Goal: Task Accomplishment & Management: Use online tool/utility

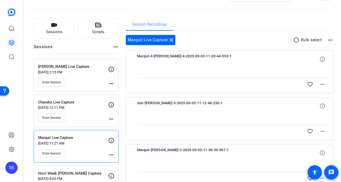
scroll to position [19, 0]
click at [77, 142] on p "Sep 04, 2025 @ 11:21 AM" at bounding box center [73, 143] width 70 height 4
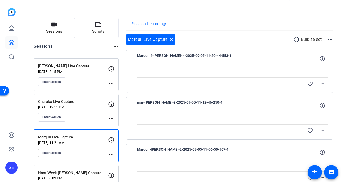
click at [58, 151] on span "Enter Session" at bounding box center [51, 153] width 19 height 4
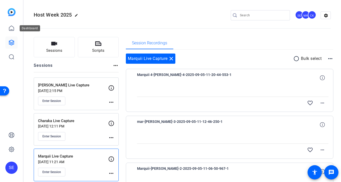
click at [10, 39] on link at bounding box center [11, 42] width 12 height 12
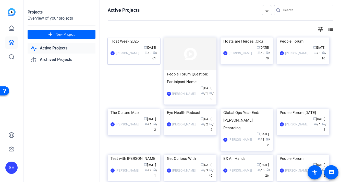
click at [134, 37] on img at bounding box center [134, 37] width 52 height 0
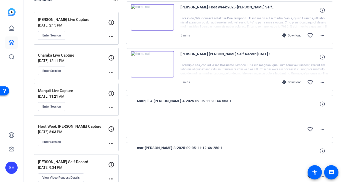
scroll to position [62, 0]
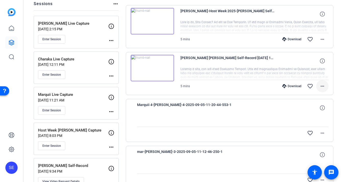
click at [324, 85] on mat-icon "more_horiz" at bounding box center [322, 86] width 6 height 6
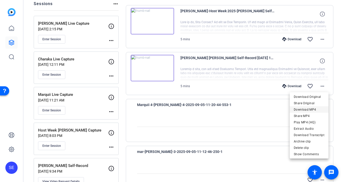
click at [313, 109] on span "Download MP4" at bounding box center [309, 110] width 31 height 6
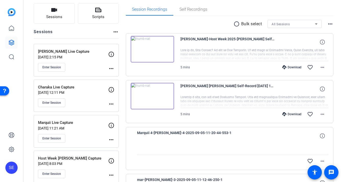
scroll to position [28, 0]
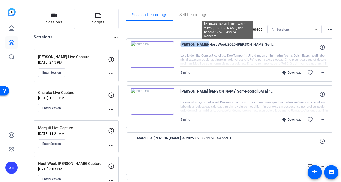
drag, startPoint x: 181, startPoint y: 45, endPoint x: 201, endPoint y: 46, distance: 20.7
click at [201, 46] on span "Joe Prillaman-Host Week 2025-Charaka Dharmagunaratne Self- Record-1757094997410…" at bounding box center [227, 47] width 94 height 12
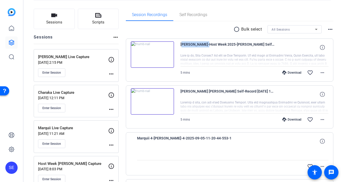
copy span "Joe Prillaman"
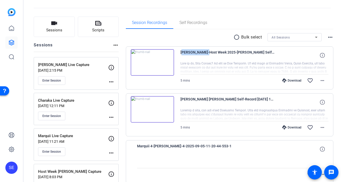
scroll to position [28, 0]
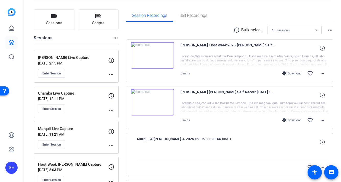
click at [228, 61] on div at bounding box center [254, 60] width 148 height 13
click at [321, 72] on mat-icon "more_horiz" at bounding box center [322, 73] width 6 height 6
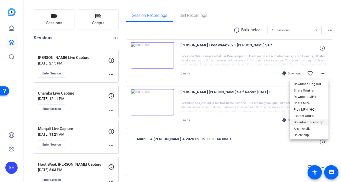
click at [311, 121] on span "Download Transcript" at bounding box center [309, 122] width 31 height 6
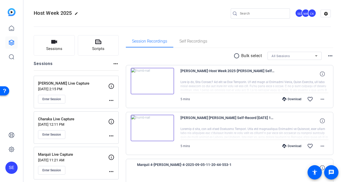
scroll to position [0, 0]
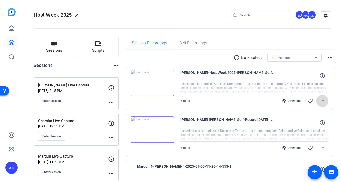
click at [323, 99] on mat-icon "more_horiz" at bounding box center [322, 101] width 6 height 6
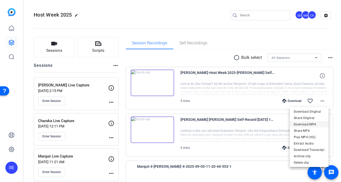
click at [313, 127] on span "Download MP4" at bounding box center [309, 124] width 31 height 6
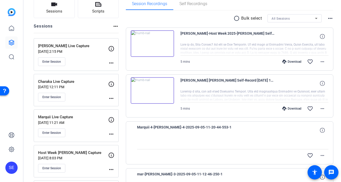
scroll to position [40, 0]
click at [86, 117] on p "Marquii Live Capture" at bounding box center [73, 117] width 70 height 6
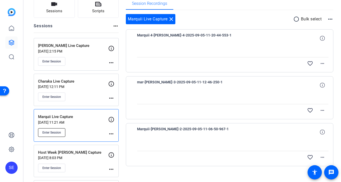
click at [58, 130] on button "Enter Session" at bounding box center [51, 132] width 27 height 9
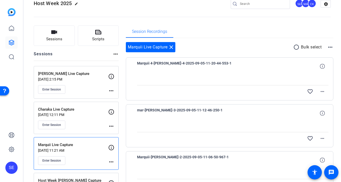
scroll to position [16, 0]
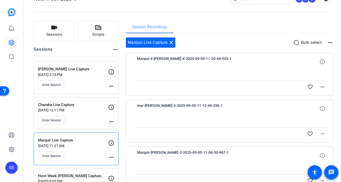
click at [111, 158] on mat-icon "more_horiz" at bounding box center [111, 157] width 6 height 6
click at [121, 166] on span "Edit Session" at bounding box center [123, 165] width 23 height 6
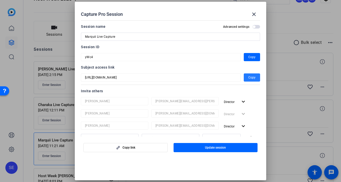
click at [249, 78] on span "Copy" at bounding box center [251, 77] width 7 height 6
click at [258, 16] on span at bounding box center [254, 14] width 12 height 12
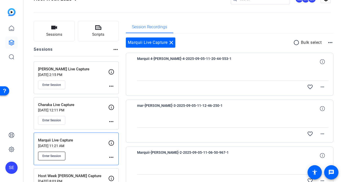
click at [58, 157] on span "Enter Session" at bounding box center [51, 156] width 19 height 4
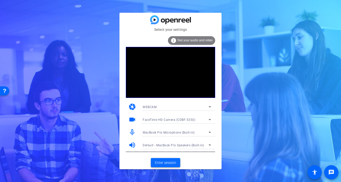
click at [174, 160] on span "Enter session" at bounding box center [165, 162] width 21 height 5
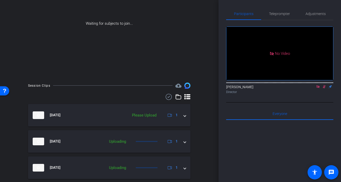
scroll to position [67, 0]
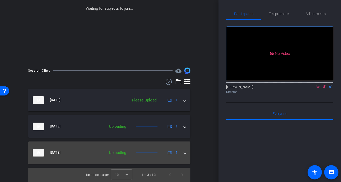
click at [186, 153] on span at bounding box center [185, 152] width 2 height 5
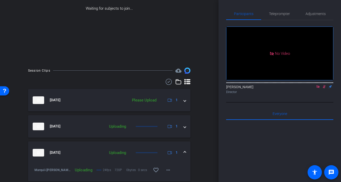
click at [186, 153] on mat-expansion-panel-header "Sep 5, 2025 Uploading 1" at bounding box center [109, 153] width 162 height 22
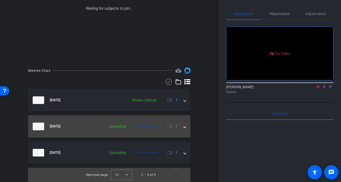
click at [184, 123] on mat-expansion-panel-header "Sep 5, 2025 Uploading 1" at bounding box center [109, 126] width 162 height 22
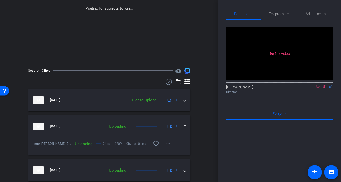
click at [184, 123] on mat-expansion-panel-header "Sep 5, 2025 Uploading 1" at bounding box center [109, 126] width 162 height 22
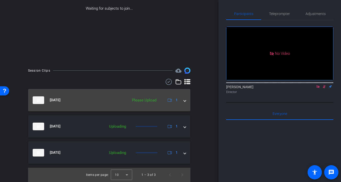
click at [187, 102] on mat-expansion-panel-header "Sep 5, 2025 Please Upload 1" at bounding box center [109, 100] width 162 height 22
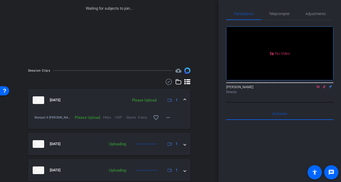
click at [187, 102] on mat-expansion-panel-header "Sep 5, 2025 Please Upload 1" at bounding box center [109, 100] width 162 height 22
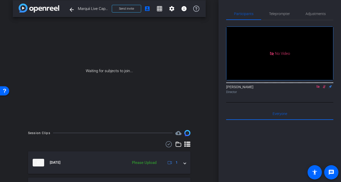
scroll to position [0, 0]
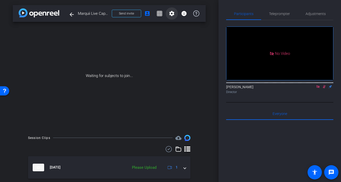
click at [173, 14] on mat-icon "settings" at bounding box center [172, 13] width 6 height 6
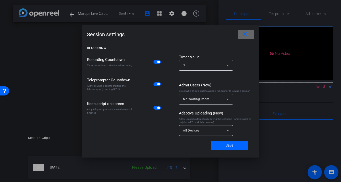
click at [247, 33] on mat-icon "close" at bounding box center [245, 34] width 6 height 6
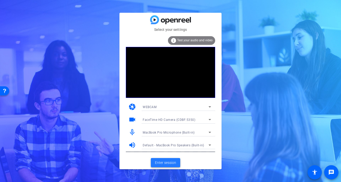
click at [168, 163] on span "Enter session" at bounding box center [165, 162] width 21 height 5
click at [168, 164] on span "Enter session" at bounding box center [165, 162] width 21 height 5
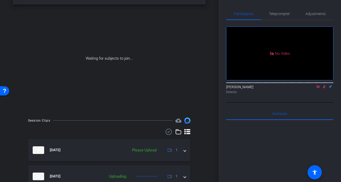
scroll to position [16, 0]
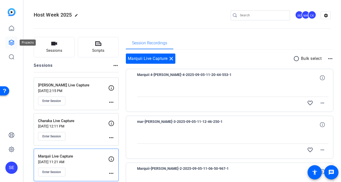
click at [15, 42] on link at bounding box center [11, 42] width 12 height 12
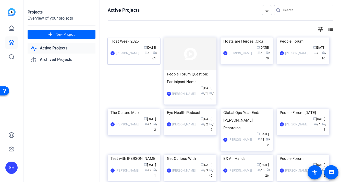
click at [133, 37] on img at bounding box center [134, 37] width 52 height 0
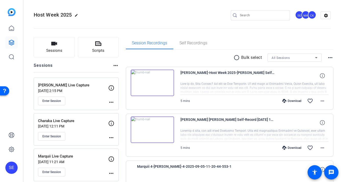
scroll to position [4, 0]
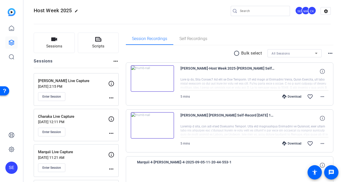
click at [91, 85] on p "Sep 05, 2025 @ 2:15 PM" at bounding box center [73, 86] width 70 height 4
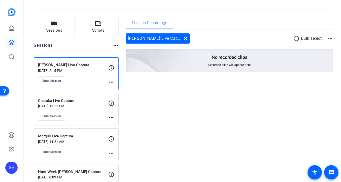
scroll to position [0, 0]
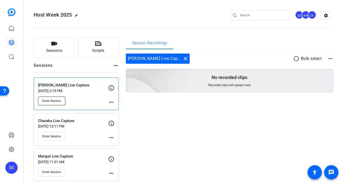
click at [61, 100] on button "Enter Session" at bounding box center [51, 101] width 27 height 9
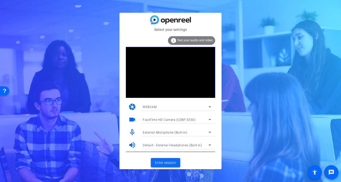
click at [167, 163] on span "Enter session" at bounding box center [165, 162] width 21 height 5
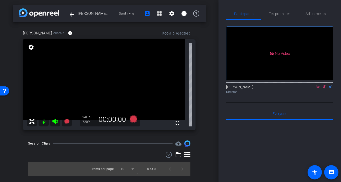
click at [319, 89] on icon at bounding box center [318, 87] width 4 height 4
click at [323, 89] on mat-icon "flip" at bounding box center [324, 86] width 6 height 5
click at [318, 89] on icon at bounding box center [318, 86] width 3 height 3
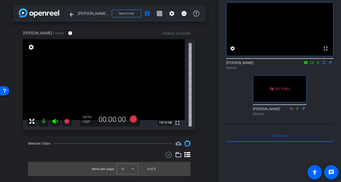
scroll to position [23, 0]
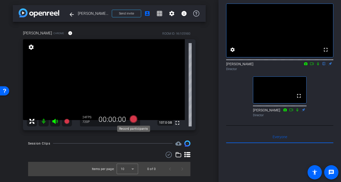
click at [133, 121] on icon at bounding box center [134, 119] width 8 height 8
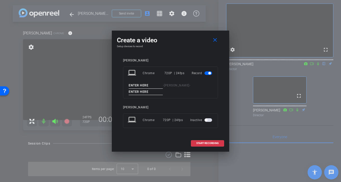
click at [147, 89] on input at bounding box center [146, 85] width 34 height 6
type input "Debora"
click at [163, 89] on input at bounding box center [146, 92] width 34 height 6
type input "1"
click at [205, 137] on span at bounding box center [207, 143] width 33 height 12
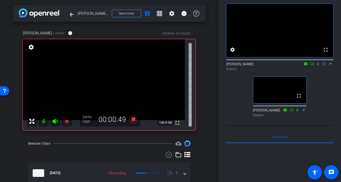
click at [319, 66] on icon at bounding box center [318, 64] width 4 height 4
click at [312, 66] on icon at bounding box center [312, 64] width 4 height 4
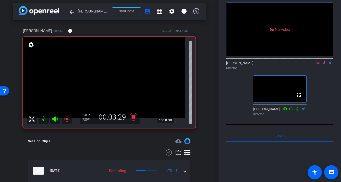
scroll to position [0, 0]
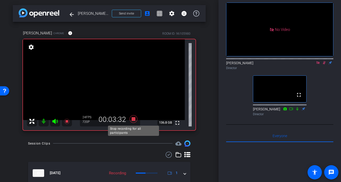
click at [135, 120] on icon at bounding box center [134, 119] width 8 height 8
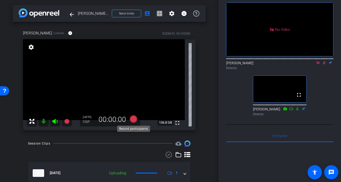
click at [135, 120] on icon at bounding box center [134, 119] width 8 height 8
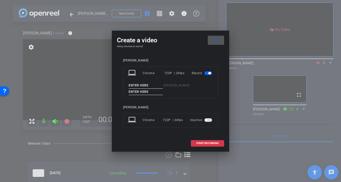
click at [152, 89] on input at bounding box center [146, 85] width 34 height 6
type input "Deb"
click at [163, 89] on input at bounding box center [146, 92] width 34 height 6
type input "2"
click at [217, 142] on span "START RECORDING" at bounding box center [207, 143] width 22 height 3
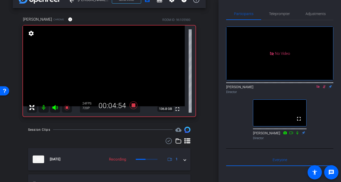
scroll to position [14, 0]
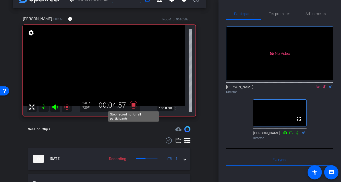
click at [134, 103] on icon at bounding box center [134, 105] width 8 height 8
click at [133, 105] on icon at bounding box center [134, 105] width 8 height 8
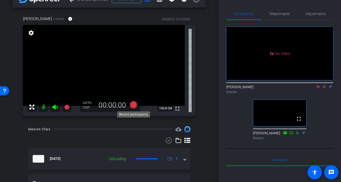
click at [134, 106] on icon at bounding box center [134, 105] width 8 height 8
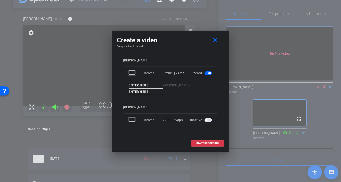
click at [148, 89] on input at bounding box center [146, 85] width 34 height 6
type input "Deb"
click at [163, 89] on input at bounding box center [146, 92] width 34 height 6
type input "3"
click at [211, 142] on span at bounding box center [207, 143] width 33 height 12
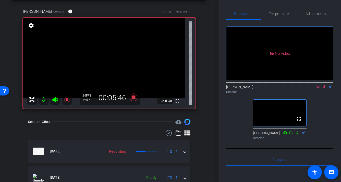
scroll to position [14, 0]
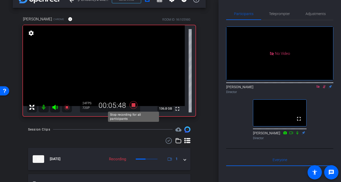
click at [134, 107] on icon at bounding box center [133, 104] width 12 height 9
click at [134, 106] on icon at bounding box center [134, 105] width 8 height 8
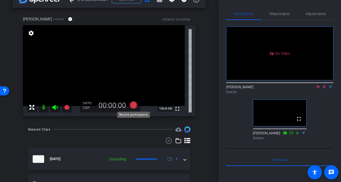
click at [136, 106] on icon at bounding box center [134, 105] width 8 height 8
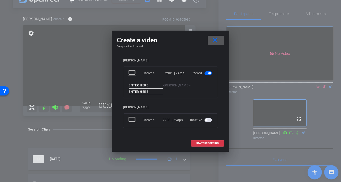
click at [152, 89] on input at bounding box center [146, 85] width 34 height 6
type input "Deb"
click at [163, 89] on input at bounding box center [146, 92] width 34 height 6
type input "4"
click at [203, 137] on span at bounding box center [207, 143] width 33 height 12
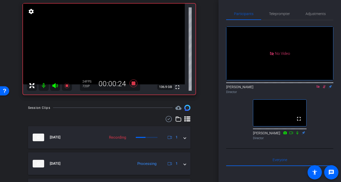
scroll to position [30, 0]
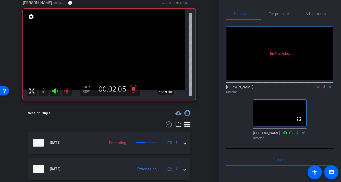
click at [323, 89] on icon at bounding box center [324, 87] width 4 height 4
click at [318, 89] on icon at bounding box center [318, 87] width 4 height 4
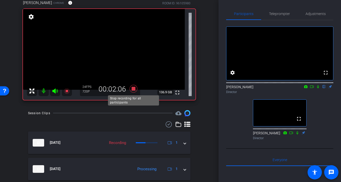
click at [132, 89] on icon at bounding box center [134, 89] width 8 height 8
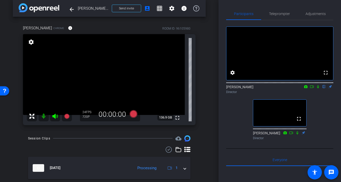
scroll to position [3, 0]
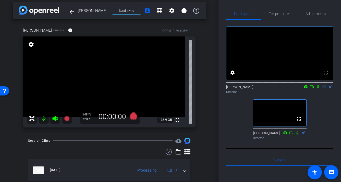
click at [318, 89] on icon at bounding box center [318, 87] width 4 height 4
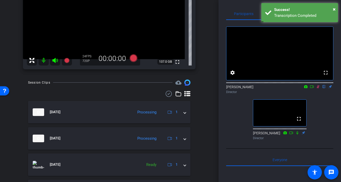
scroll to position [0, 0]
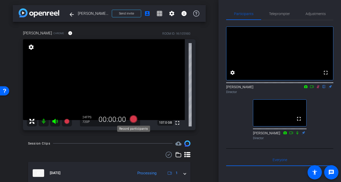
click at [133, 121] on icon at bounding box center [134, 119] width 8 height 8
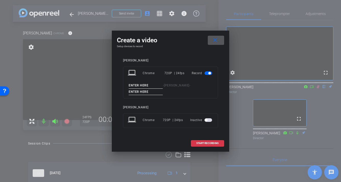
click at [149, 88] on input at bounding box center [146, 85] width 34 height 6
type input "Deb"
click at [163, 90] on input at bounding box center [146, 92] width 34 height 6
type input "5"
click at [209, 142] on span "START RECORDING" at bounding box center [207, 143] width 22 height 3
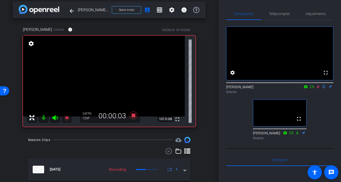
scroll to position [2, 0]
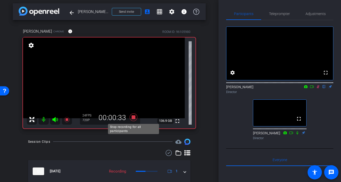
click at [133, 119] on icon at bounding box center [134, 117] width 8 height 8
click at [317, 89] on icon at bounding box center [318, 87] width 4 height 4
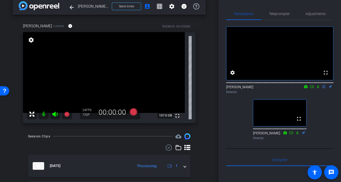
scroll to position [7, 0]
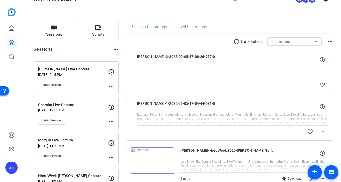
scroll to position [29, 0]
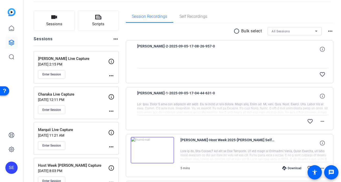
scroll to position [23, 0]
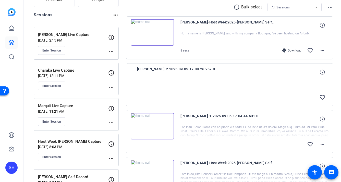
scroll to position [51, 0]
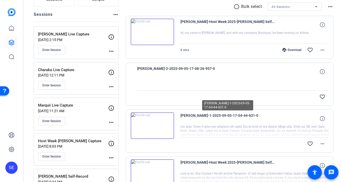
click at [169, 122] on img at bounding box center [152, 125] width 43 height 27
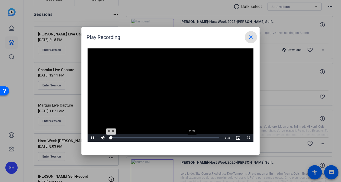
click at [191, 136] on div "Loaded : 0% 2:39 0:00" at bounding box center [164, 138] width 113 height 8
click at [252, 35] on mat-icon "close" at bounding box center [251, 37] width 6 height 6
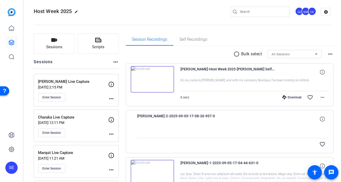
scroll to position [0, 0]
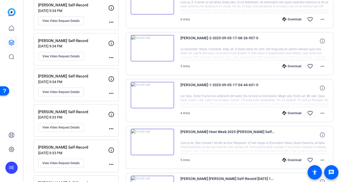
scroll to position [222, 0]
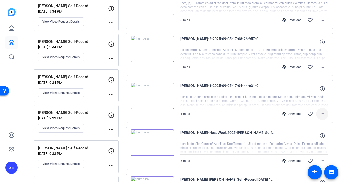
click at [324, 115] on mat-icon "more_horiz" at bounding box center [322, 114] width 6 height 6
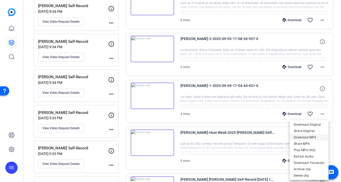
click at [315, 138] on span "Download MP4" at bounding box center [309, 137] width 31 height 6
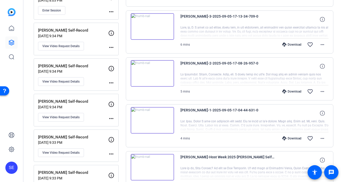
scroll to position [188, 0]
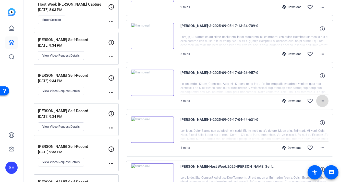
click at [324, 101] on mat-icon "more_horiz" at bounding box center [322, 101] width 6 height 6
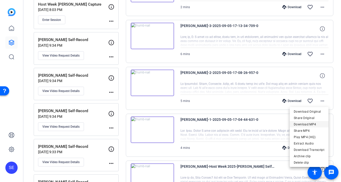
click at [315, 126] on span "Download MP4" at bounding box center [309, 124] width 31 height 6
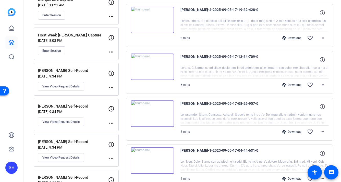
scroll to position [154, 0]
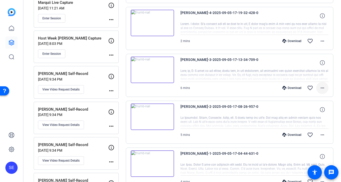
click at [323, 89] on mat-icon "more_horiz" at bounding box center [322, 88] width 6 height 6
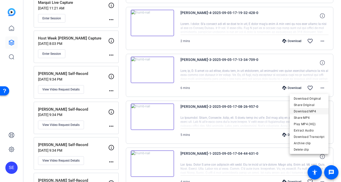
click at [317, 111] on span "Download MP4" at bounding box center [309, 111] width 31 height 6
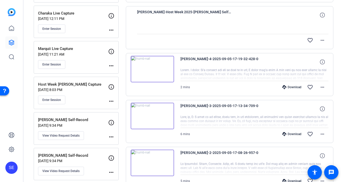
scroll to position [99, 0]
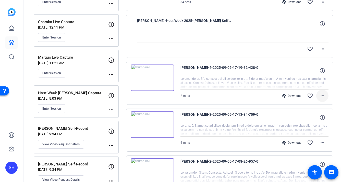
click at [324, 92] on span at bounding box center [322, 96] width 12 height 12
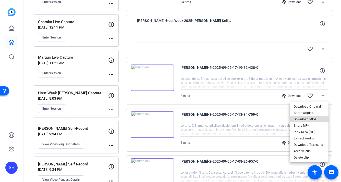
click at [313, 120] on span "Download MP4" at bounding box center [309, 119] width 31 height 6
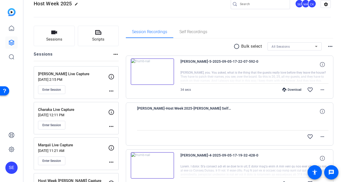
scroll to position [9, 0]
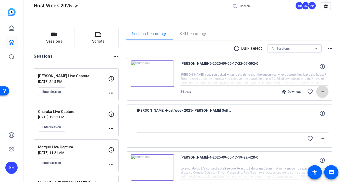
click at [322, 90] on mat-icon "more_horiz" at bounding box center [322, 92] width 6 height 6
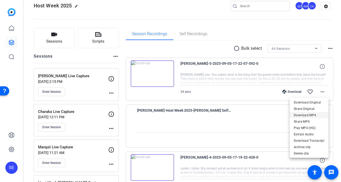
click at [317, 116] on span "Download MP4" at bounding box center [309, 115] width 31 height 6
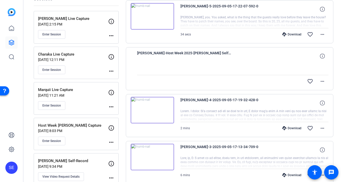
scroll to position [0, 0]
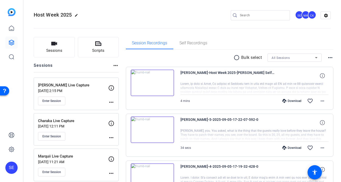
scroll to position [1, 0]
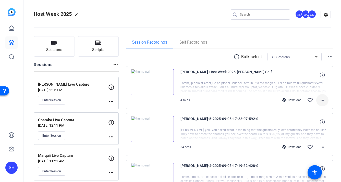
click at [323, 100] on mat-icon "more_horiz" at bounding box center [322, 100] width 6 height 6
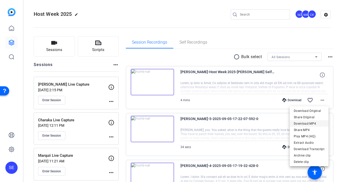
click at [318, 124] on span "Download MP4" at bounding box center [309, 124] width 31 height 6
